Goal: Task Accomplishment & Management: Complete application form

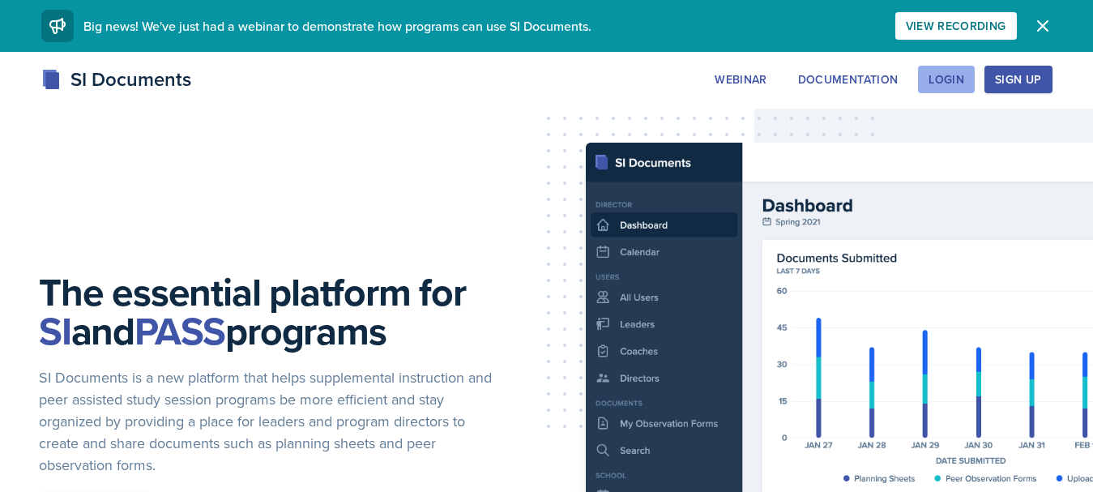
click at [929, 84] on button "Login" at bounding box center [946, 80] width 57 height 28
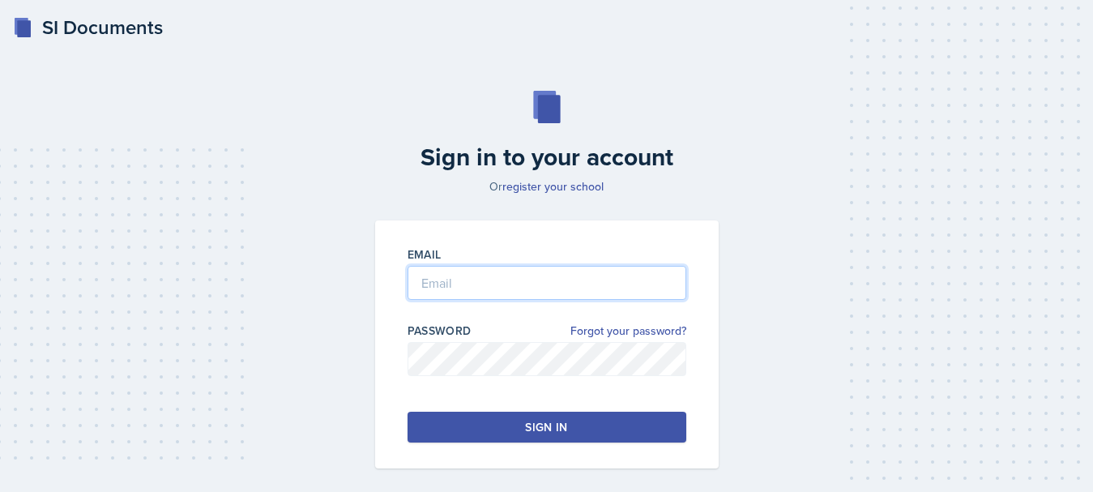
type input "[EMAIL_ADDRESS][DOMAIN_NAME]"
click at [504, 429] on button "Sign in" at bounding box center [547, 427] width 279 height 31
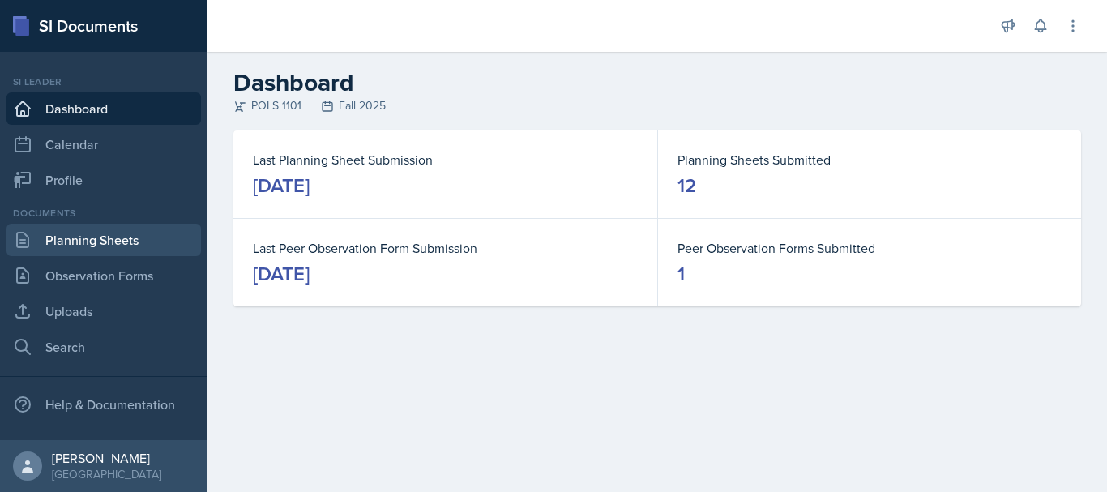
click at [122, 250] on link "Planning Sheets" at bounding box center [103, 240] width 194 height 32
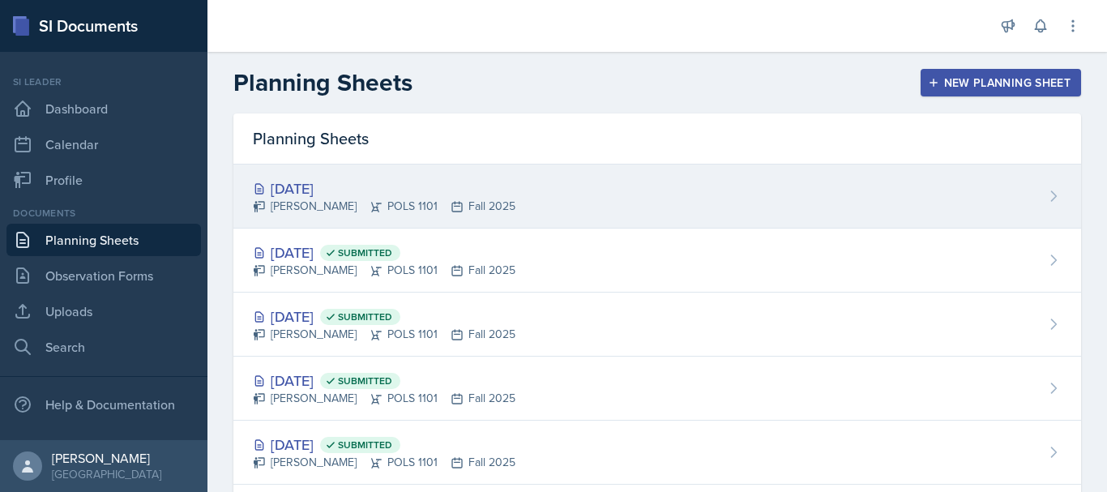
click at [857, 189] on div "[DATE] [PERSON_NAME] POLS 1101 Fall 2025" at bounding box center [657, 197] width 848 height 64
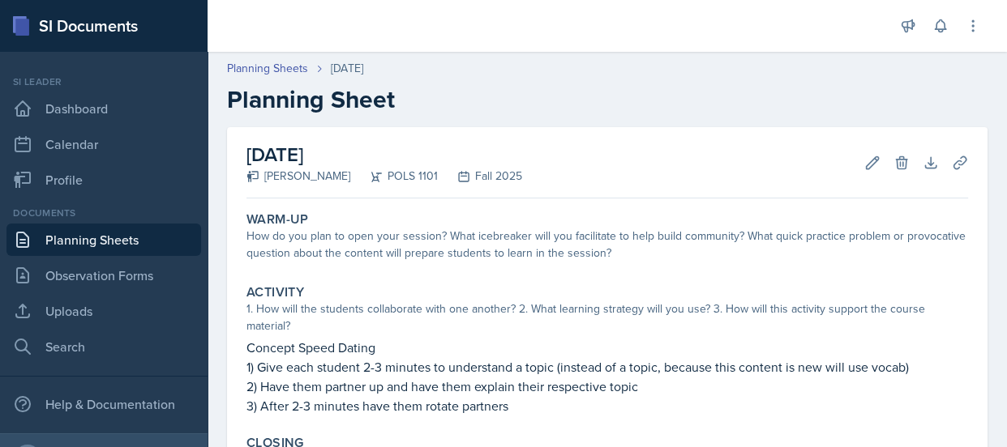
click at [760, 203] on div "[DATE] [PERSON_NAME] POLS 1101 Fall 2025 Edit Delete Download Uploads Autosavin…" at bounding box center [607, 382] width 760 height 510
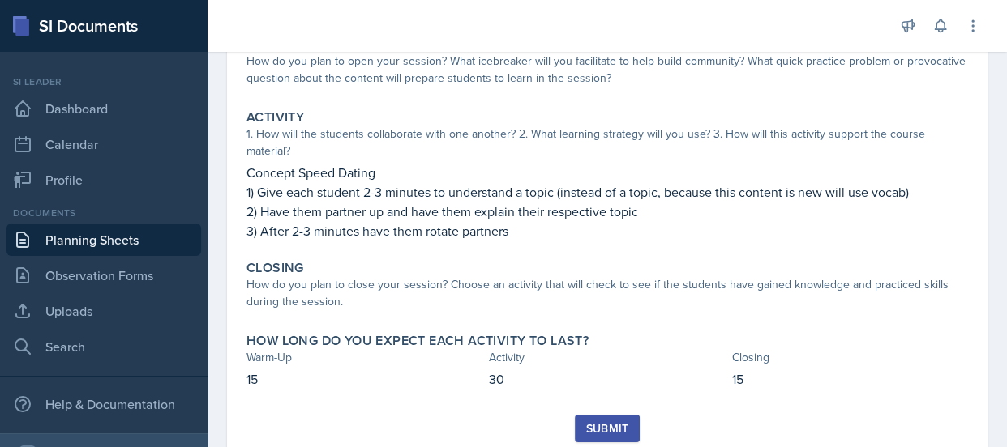
scroll to position [173, 0]
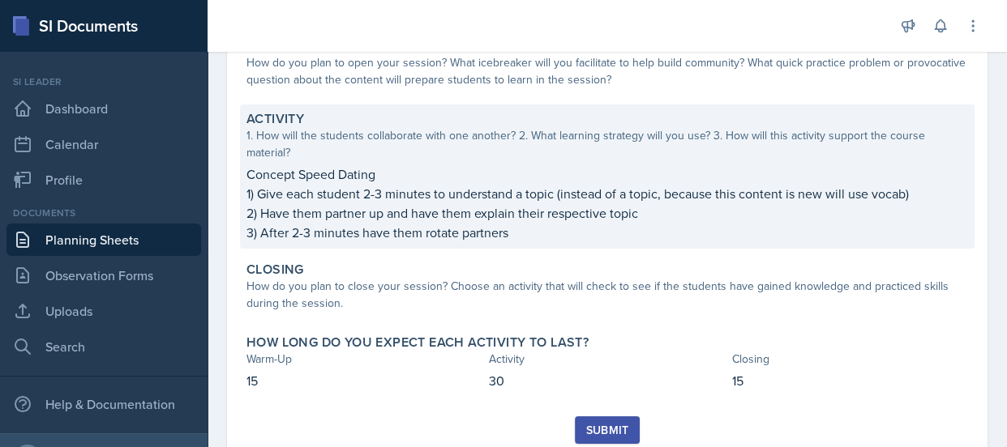
click at [269, 174] on p "Concept Speed Dating" at bounding box center [606, 174] width 721 height 19
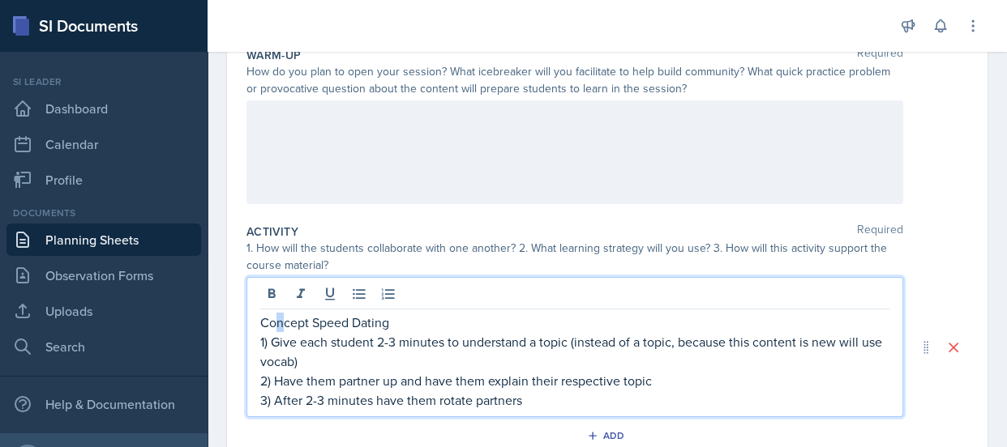
click at [279, 308] on div "Concept Speed Dating 1) Give each student 2-3 minutes to understand a topic (in…" at bounding box center [574, 347] width 656 height 140
click at [429, 332] on p "1) Give each student 2-3 minutes to understand a topic (instead of a topic, bec…" at bounding box center [574, 351] width 629 height 39
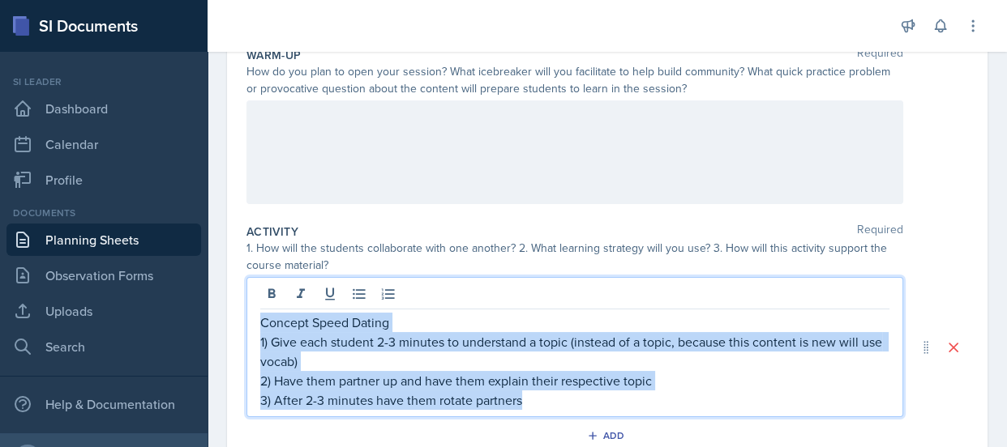
drag, startPoint x: 259, startPoint y: 321, endPoint x: 532, endPoint y: 407, distance: 285.5
click at [532, 407] on div "Concept Speed Dating 1) Give each student 2-3 minutes to understand a topic (in…" at bounding box center [574, 361] width 629 height 97
copy div "Concept Speed Dating 1) Give each student 2-3 minutes to understand a topic (in…"
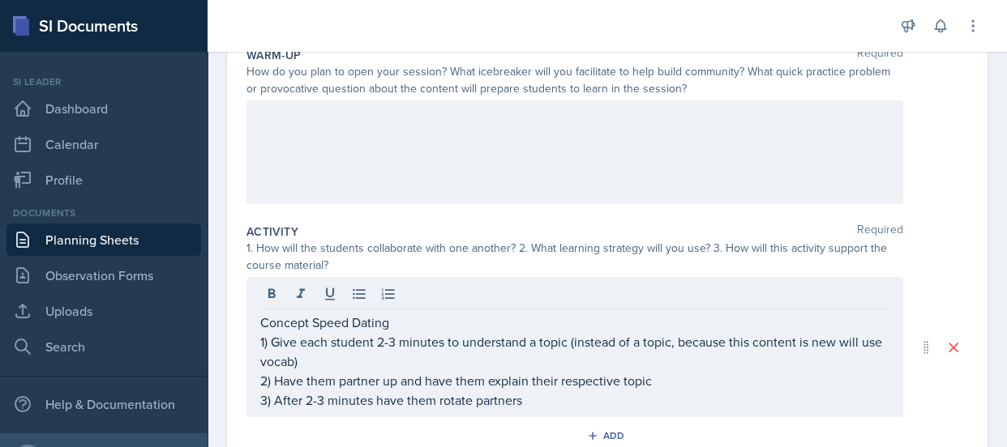
click at [955, 242] on div "Date [DATE] [DATE] 28 29 30 1 2 3 4 5 6 7 8 9 10 11 12 13 14 15 16 17 18 19 20 …" at bounding box center [607, 347] width 760 height 787
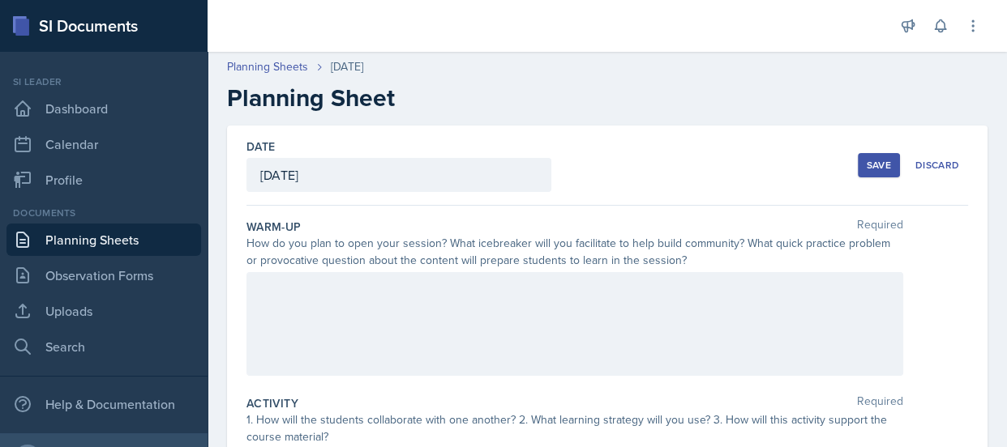
scroll to position [0, 0]
click at [936, 110] on h2 "Planning Sheet" at bounding box center [607, 99] width 760 height 29
click at [287, 64] on link "Planning Sheets" at bounding box center [267, 68] width 81 height 17
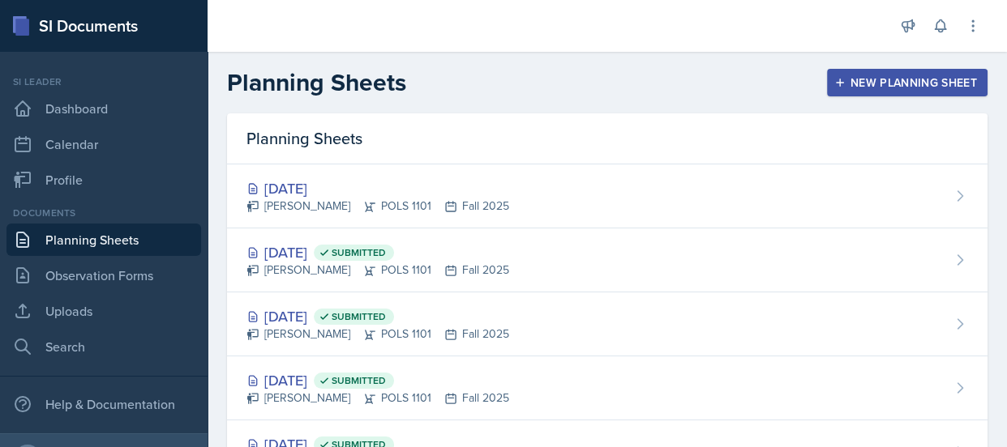
click at [927, 77] on div "New Planning Sheet" at bounding box center [906, 82] width 139 height 13
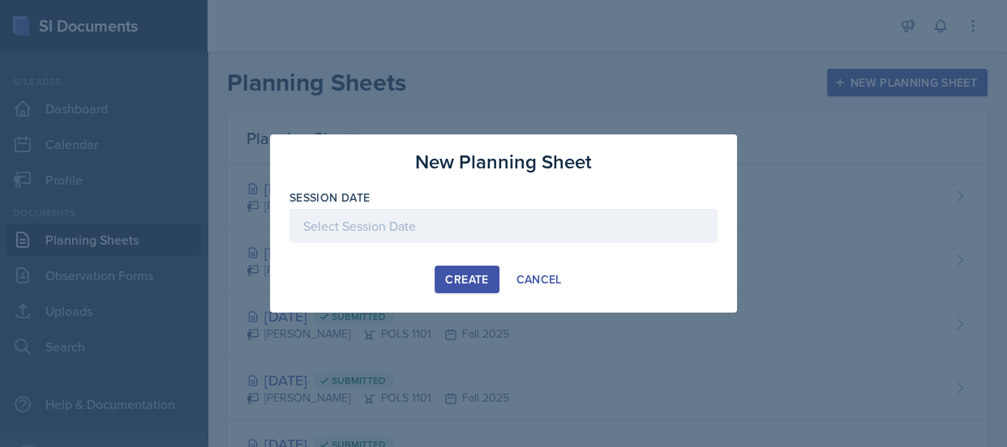
click at [548, 225] on div at bounding box center [503, 226] width 428 height 34
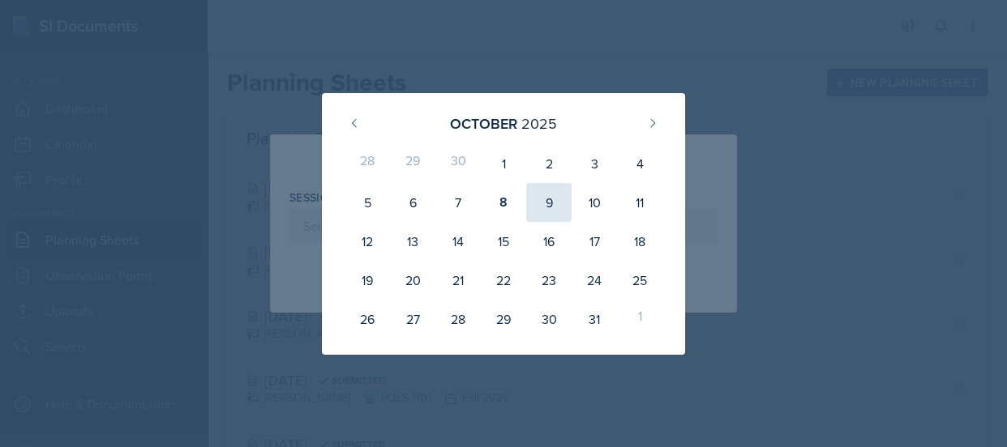
click at [556, 207] on div "9" at bounding box center [548, 202] width 45 height 39
type input "[DATE]"
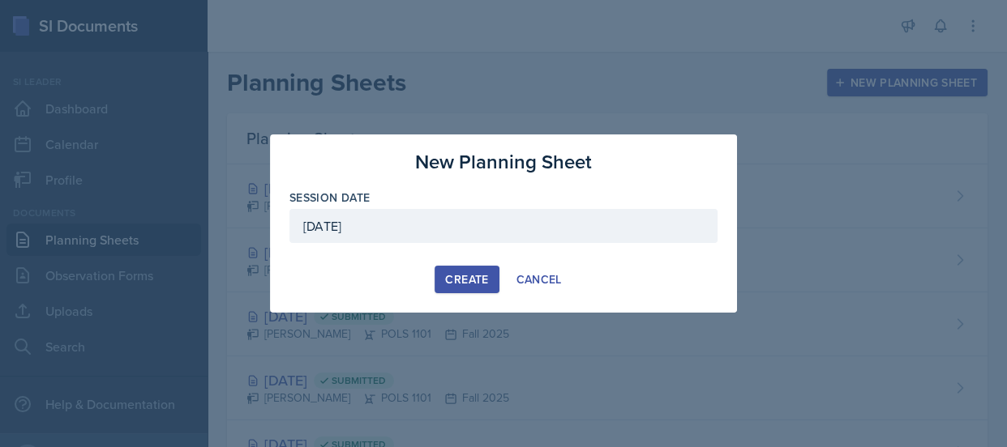
click at [462, 276] on div "Create" at bounding box center [466, 279] width 43 height 13
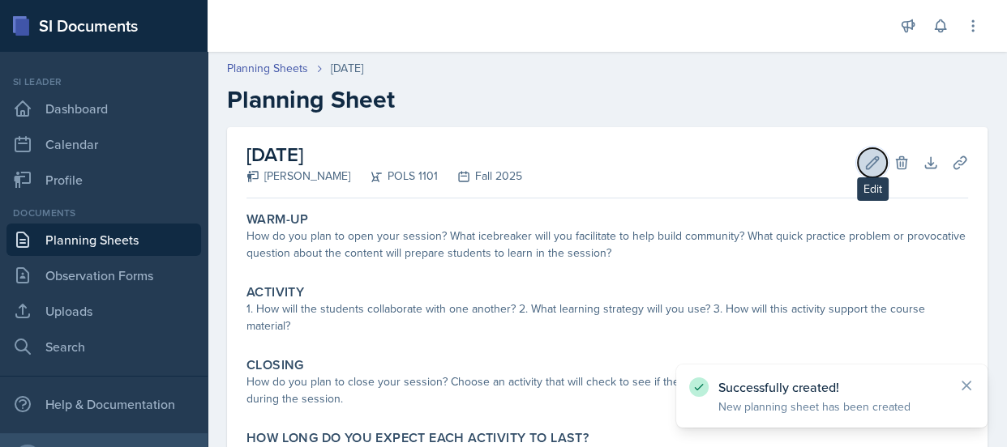
click at [864, 165] on icon at bounding box center [872, 163] width 16 height 16
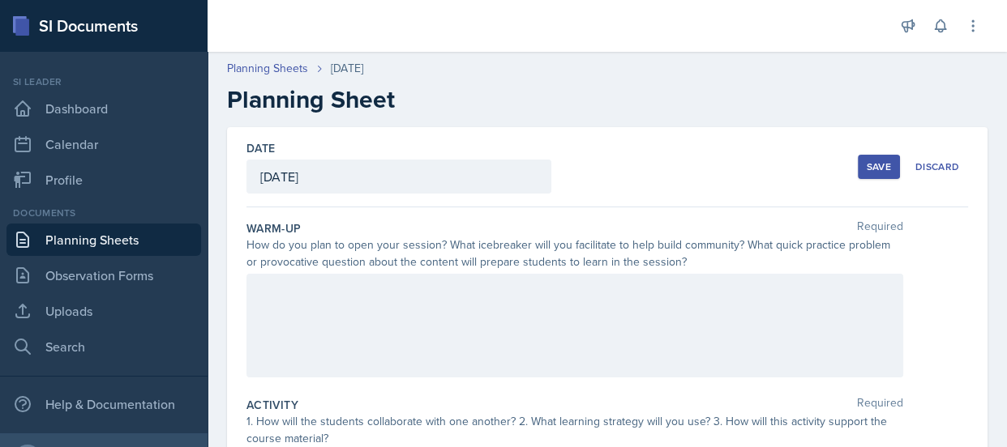
click at [486, 306] on div at bounding box center [574, 326] width 656 height 104
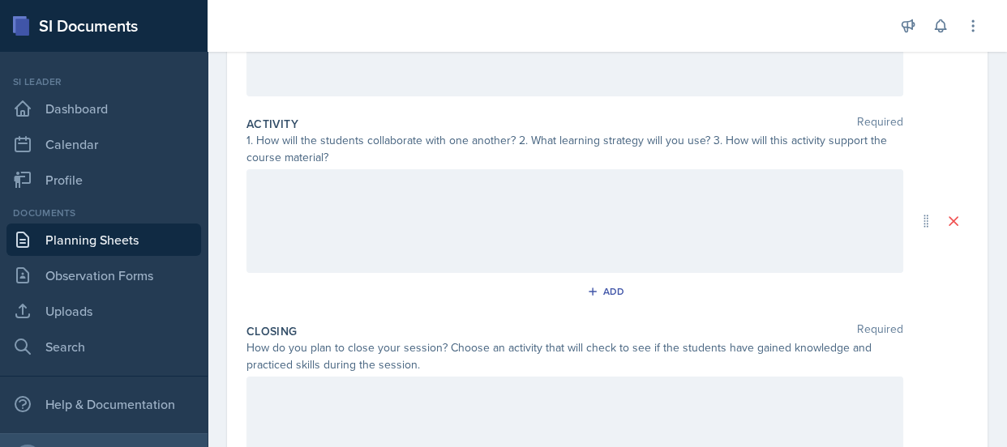
scroll to position [284, 0]
click at [567, 241] on div at bounding box center [574, 218] width 656 height 104
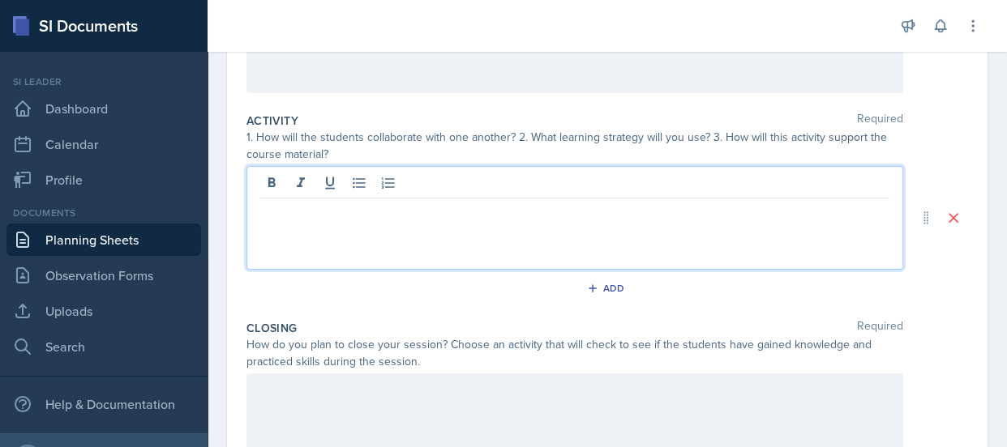
scroll to position [313, 0]
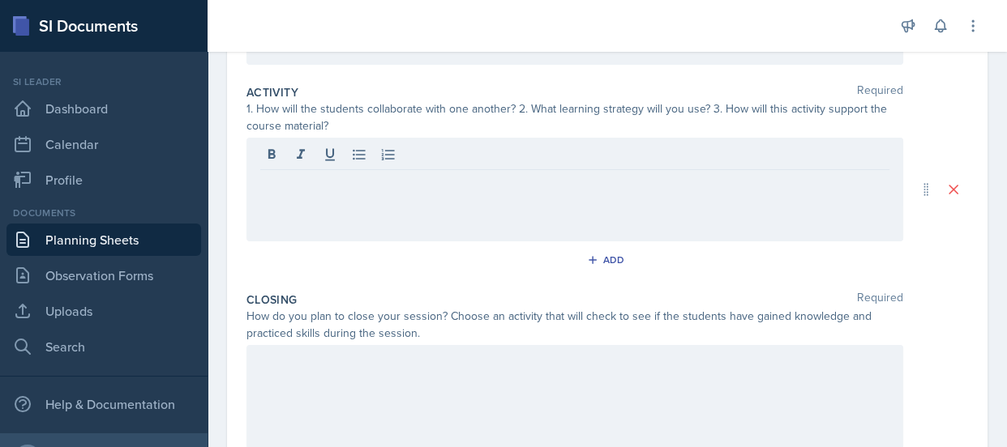
drag, startPoint x: 562, startPoint y: 237, endPoint x: 292, endPoint y: 194, distance: 274.2
click at [292, 194] on div at bounding box center [574, 190] width 656 height 104
drag, startPoint x: 332, startPoint y: 205, endPoint x: 249, endPoint y: 185, distance: 85.9
click at [249, 184] on div at bounding box center [574, 190] width 656 height 104
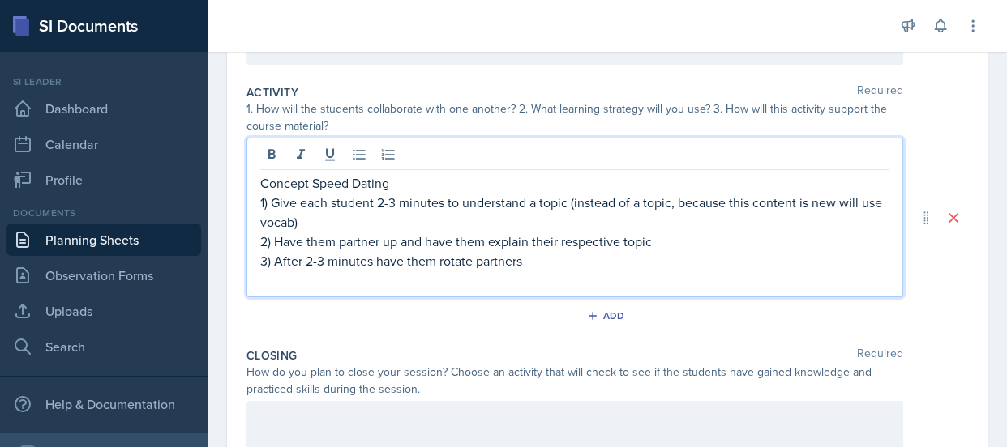
click at [389, 184] on p "Concept Speed Dating" at bounding box center [574, 182] width 629 height 19
drag, startPoint x: 634, startPoint y: 267, endPoint x: 637, endPoint y: 276, distance: 8.7
click at [637, 276] on div "Concept Speed Dating 1) Give each student 2-3 minutes to understand a topic (in…" at bounding box center [574, 231] width 629 height 117
drag, startPoint x: 637, startPoint y: 269, endPoint x: 624, endPoint y: 277, distance: 15.3
click at [624, 277] on p at bounding box center [574, 280] width 629 height 19
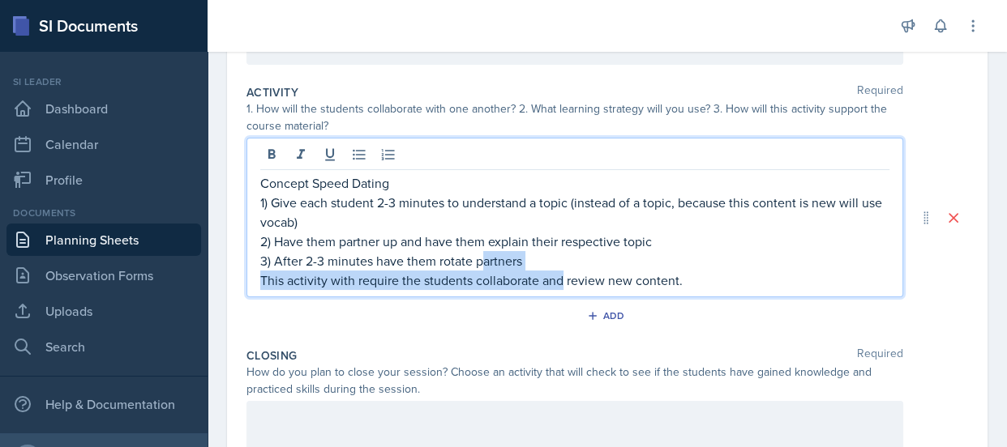
drag, startPoint x: 478, startPoint y: 251, endPoint x: 559, endPoint y: 288, distance: 89.2
click at [559, 288] on div "Concept Speed Dating 1) Give each student 2-3 minutes to understand a topic (in…" at bounding box center [574, 231] width 629 height 117
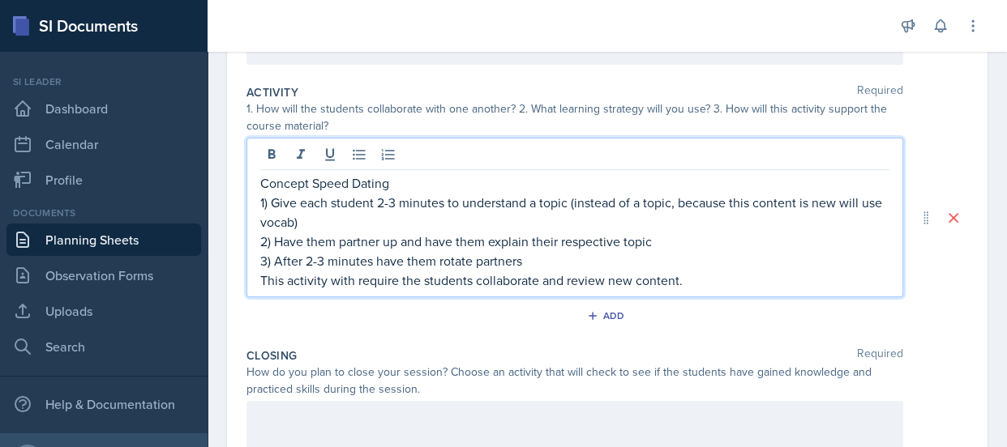
click at [692, 275] on p "This activity with require the students collaborate and review new content." at bounding box center [574, 280] width 629 height 19
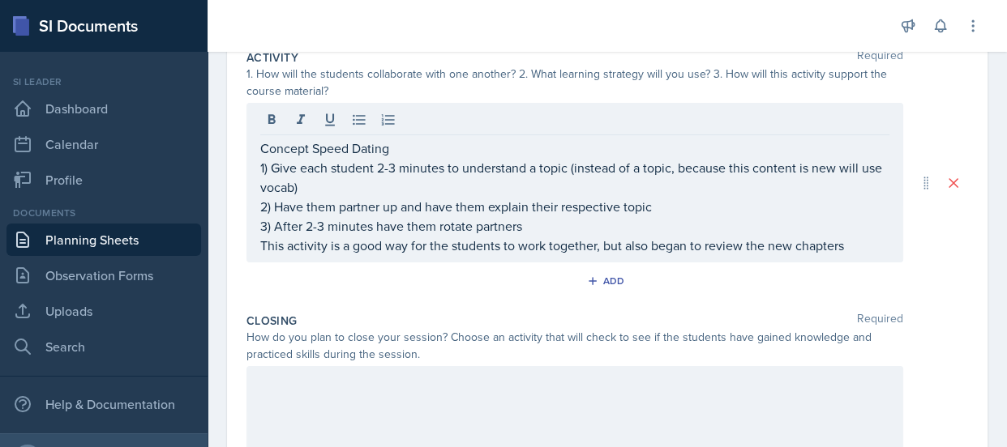
scroll to position [348, 0]
click at [855, 250] on p "This activity is a good way for the students to work together, but also began t…" at bounding box center [574, 244] width 629 height 19
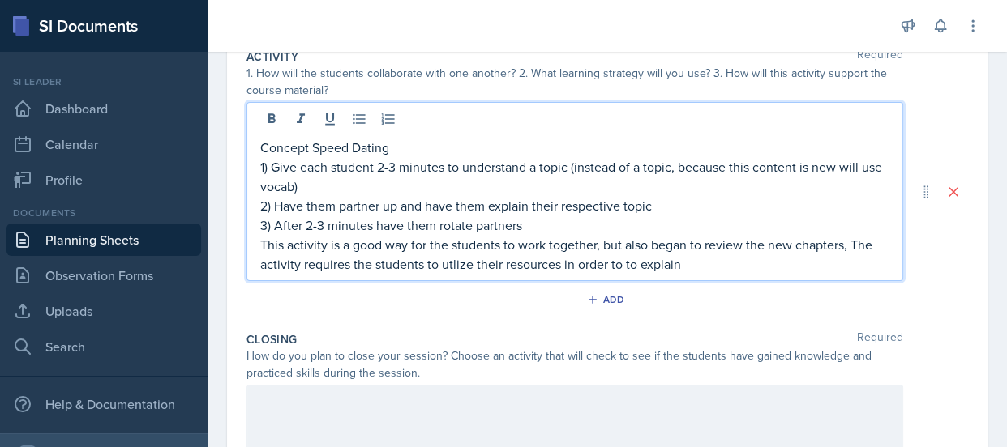
click at [468, 266] on p "This activity is a good way for the students to work together, but also began t…" at bounding box center [574, 254] width 629 height 39
click at [694, 271] on p "This activity is a good way for the students to work together, but also began t…" at bounding box center [574, 254] width 629 height 39
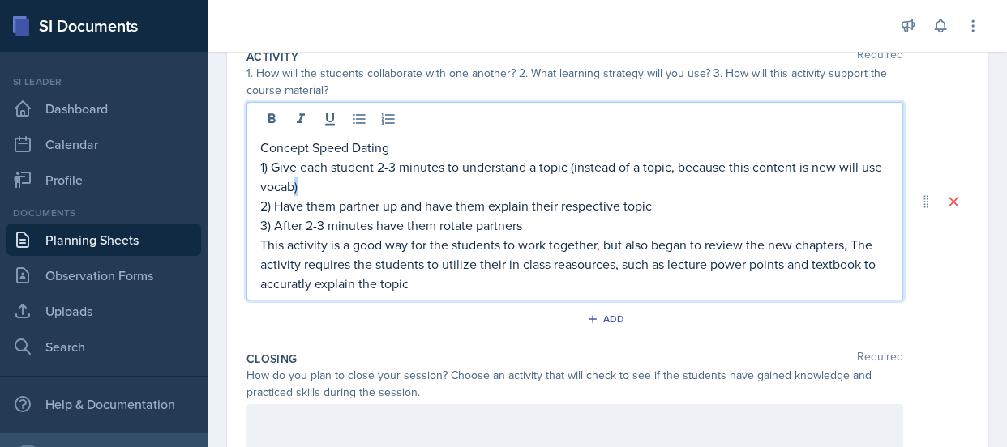
click at [319, 192] on p "1) Give each student 2-3 minutes to understand a topic (instead of a topic, bec…" at bounding box center [574, 176] width 629 height 39
click at [316, 191] on p "1) Give each student 2-3 minutes to understand a topic (instead of a topic, bec…" at bounding box center [574, 176] width 629 height 39
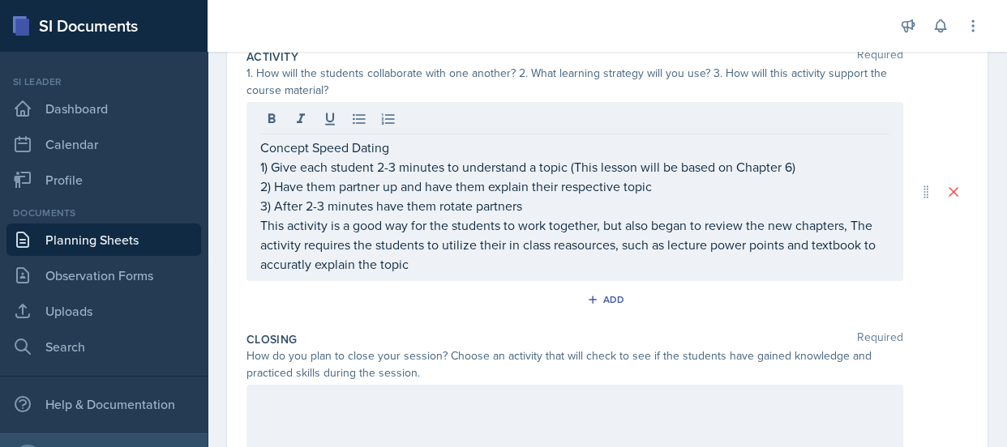
click at [937, 290] on div "Add" at bounding box center [606, 303] width 721 height 31
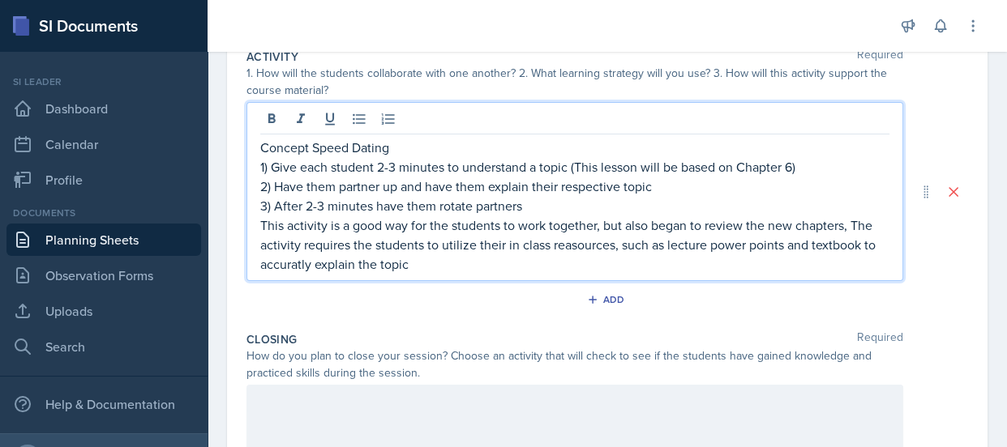
click at [583, 219] on p "This activity is a good way for the students to work together, but also began t…" at bounding box center [574, 245] width 629 height 58
click at [584, 244] on p "This activity is a good way for the students to work together, but also began t…" at bounding box center [574, 245] width 629 height 58
click at [285, 268] on p "This activity is a good way for the students to work together, but also began t…" at bounding box center [574, 245] width 629 height 58
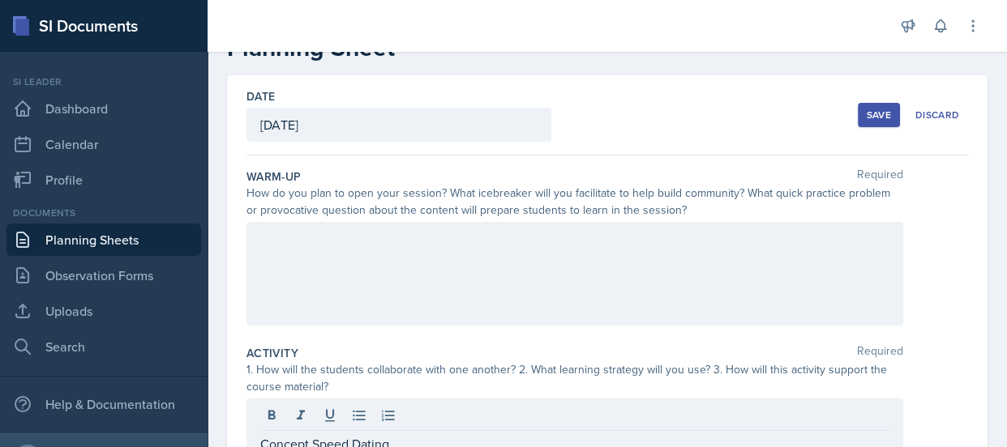
scroll to position [80, 0]
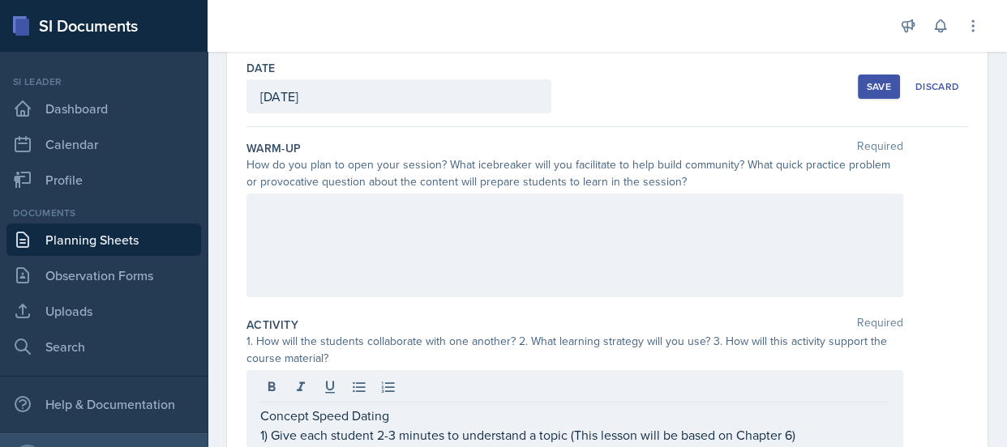
click at [557, 220] on p at bounding box center [574, 210] width 629 height 19
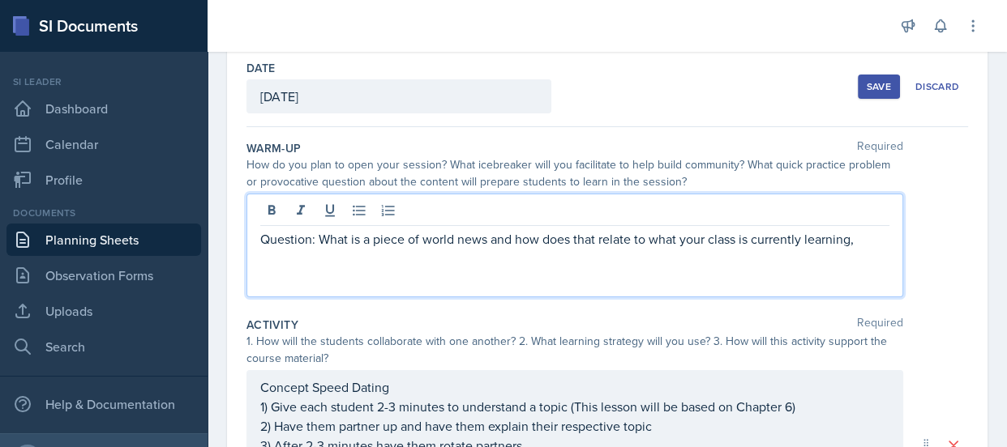
click at [558, 267] on p at bounding box center [574, 258] width 629 height 19
